Goal: Task Accomplishment & Management: Complete application form

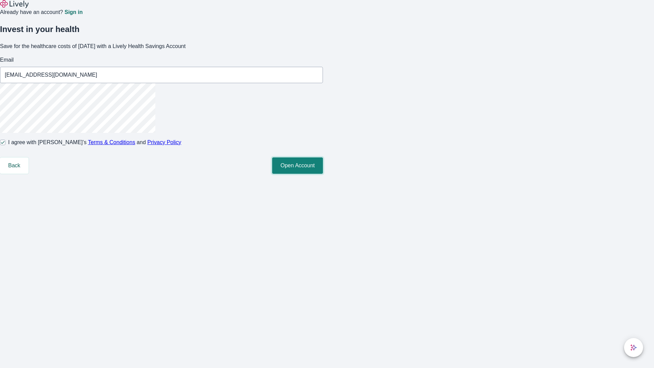
click at [323, 174] on button "Open Account" at bounding box center [297, 165] width 51 height 16
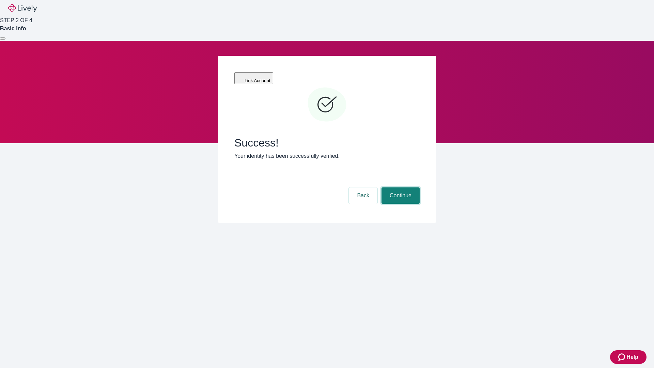
click at [399, 187] on button "Continue" at bounding box center [400, 195] width 38 height 16
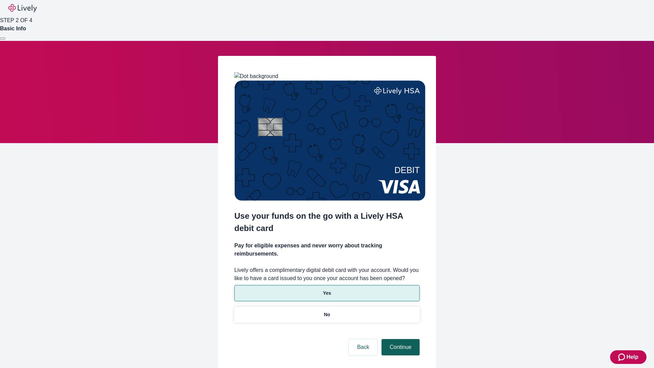
click at [327, 289] on p "Yes" at bounding box center [327, 292] width 8 height 7
click at [399, 339] on button "Continue" at bounding box center [400, 347] width 38 height 16
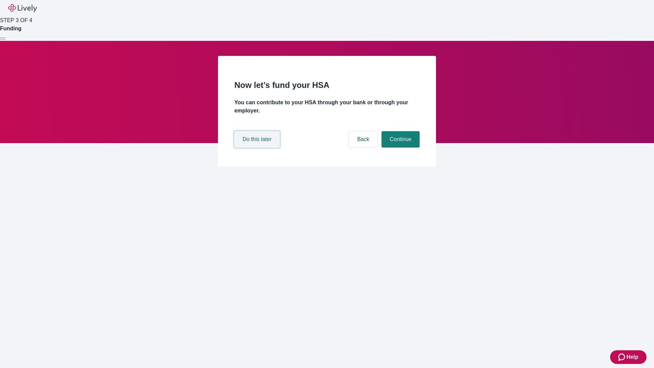
click at [258, 147] on button "Do this later" at bounding box center [256, 139] width 45 height 16
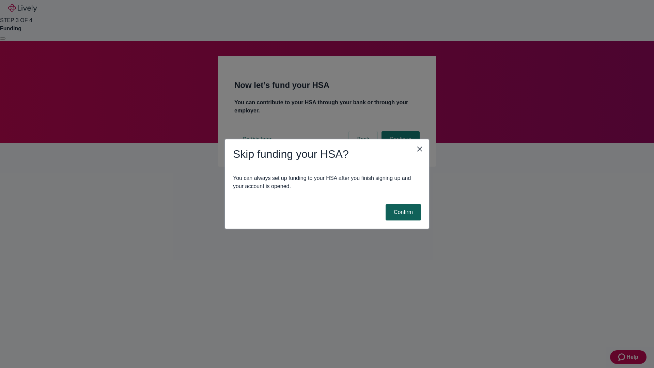
click at [402, 212] on button "Confirm" at bounding box center [402, 212] width 35 height 16
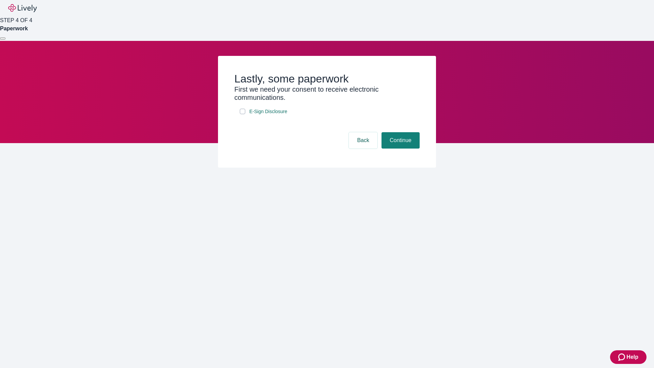
click at [242, 114] on input "E-Sign Disclosure" at bounding box center [242, 111] width 5 height 5
checkbox input "true"
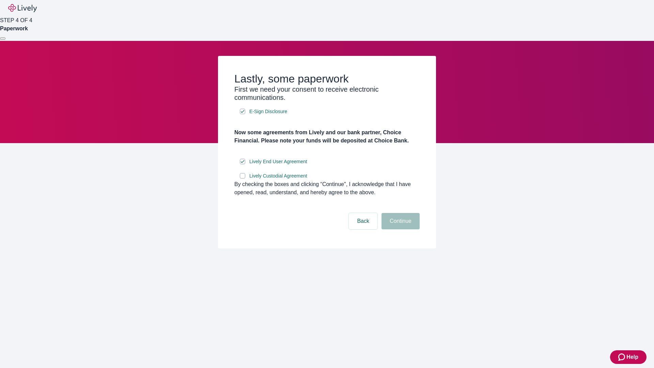
click at [242, 178] on input "Lively Custodial Agreement" at bounding box center [242, 175] width 5 height 5
checkbox input "true"
click at [399, 229] on button "Continue" at bounding box center [400, 221] width 38 height 16
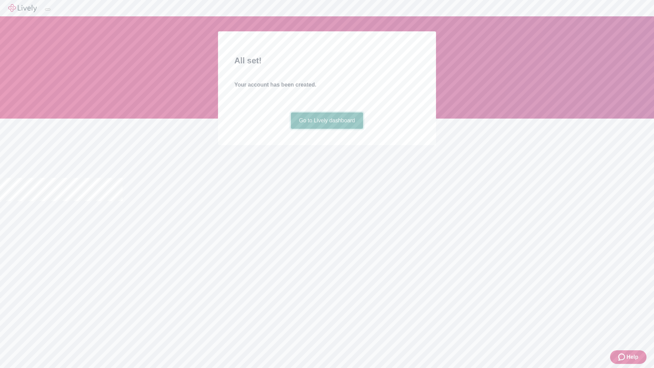
click at [327, 129] on link "Go to Lively dashboard" at bounding box center [327, 120] width 73 height 16
